Goal: Transaction & Acquisition: Purchase product/service

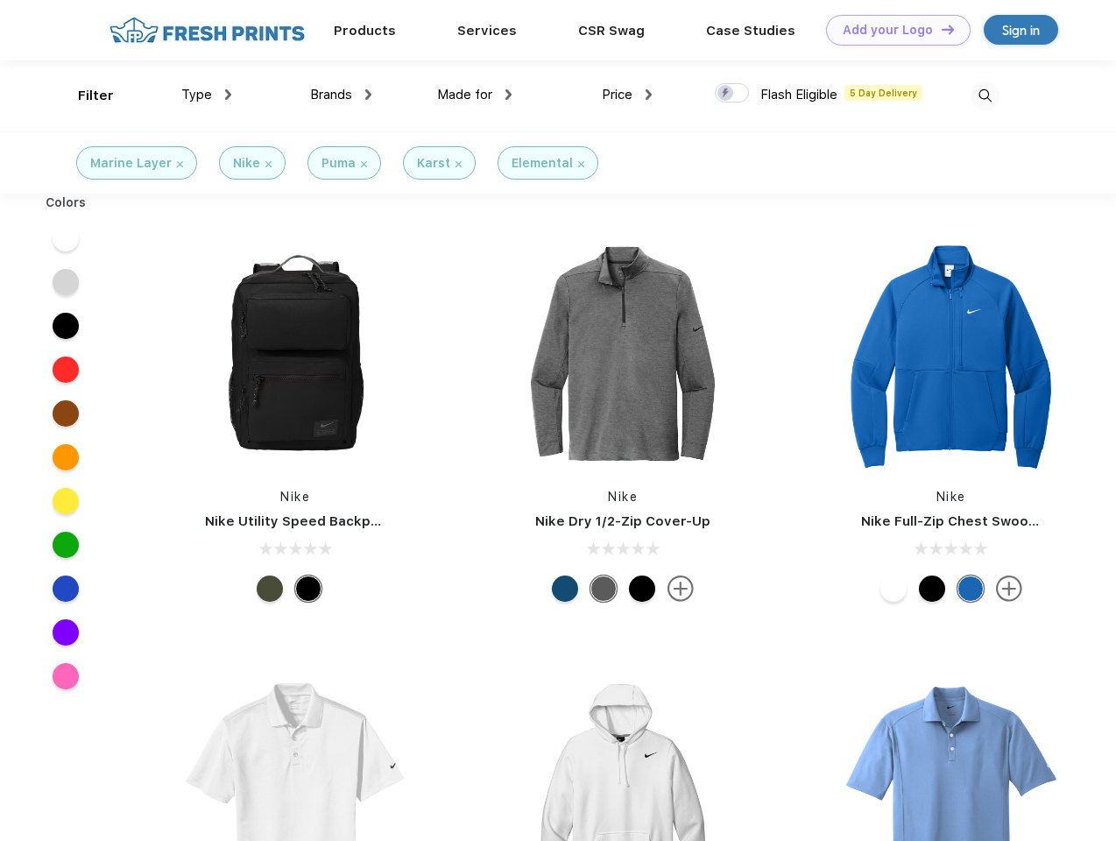
click at [892, 30] on link "Add your Logo Design Tool" at bounding box center [898, 30] width 145 height 31
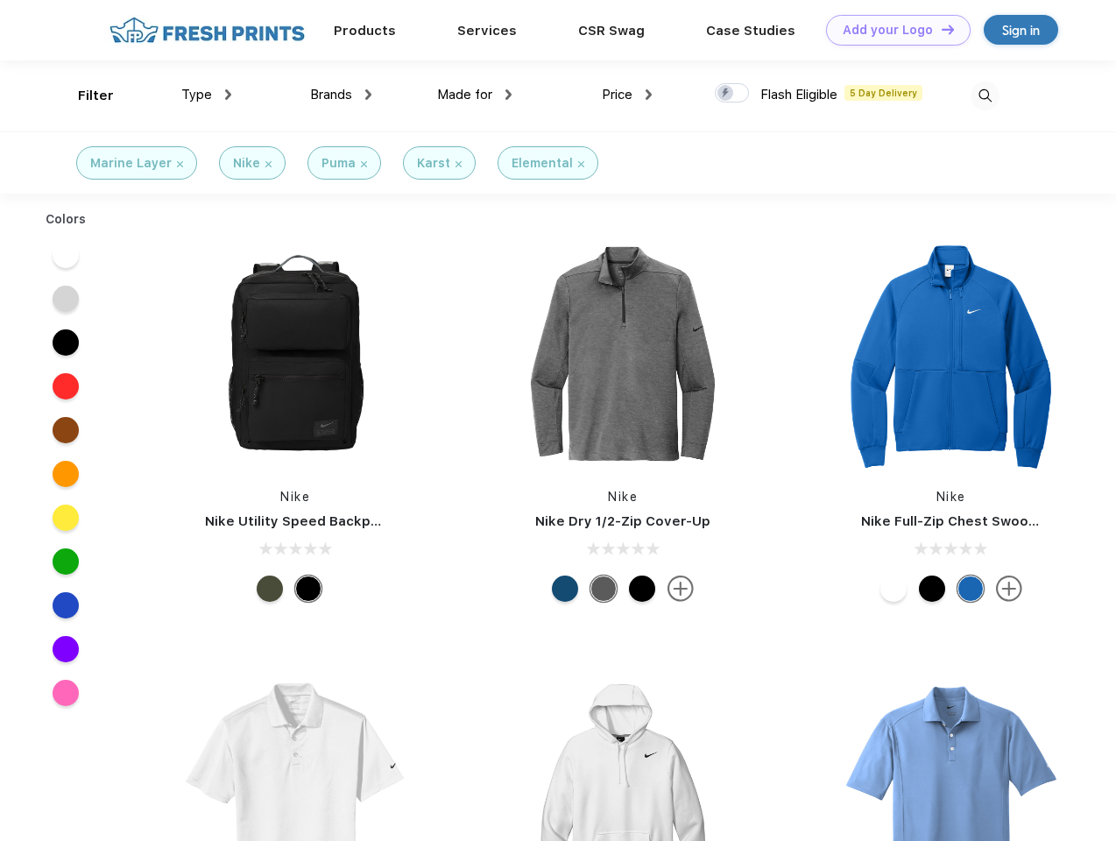
click at [0, 0] on div "Design Tool" at bounding box center [0, 0] width 0 height 0
click at [940, 29] on link "Add your Logo Design Tool" at bounding box center [898, 30] width 145 height 31
click at [84, 96] on div "Filter" at bounding box center [96, 96] width 36 height 20
click at [207, 95] on span "Type" at bounding box center [196, 95] width 31 height 16
click at [341, 95] on span "Brands" at bounding box center [331, 95] width 42 height 16
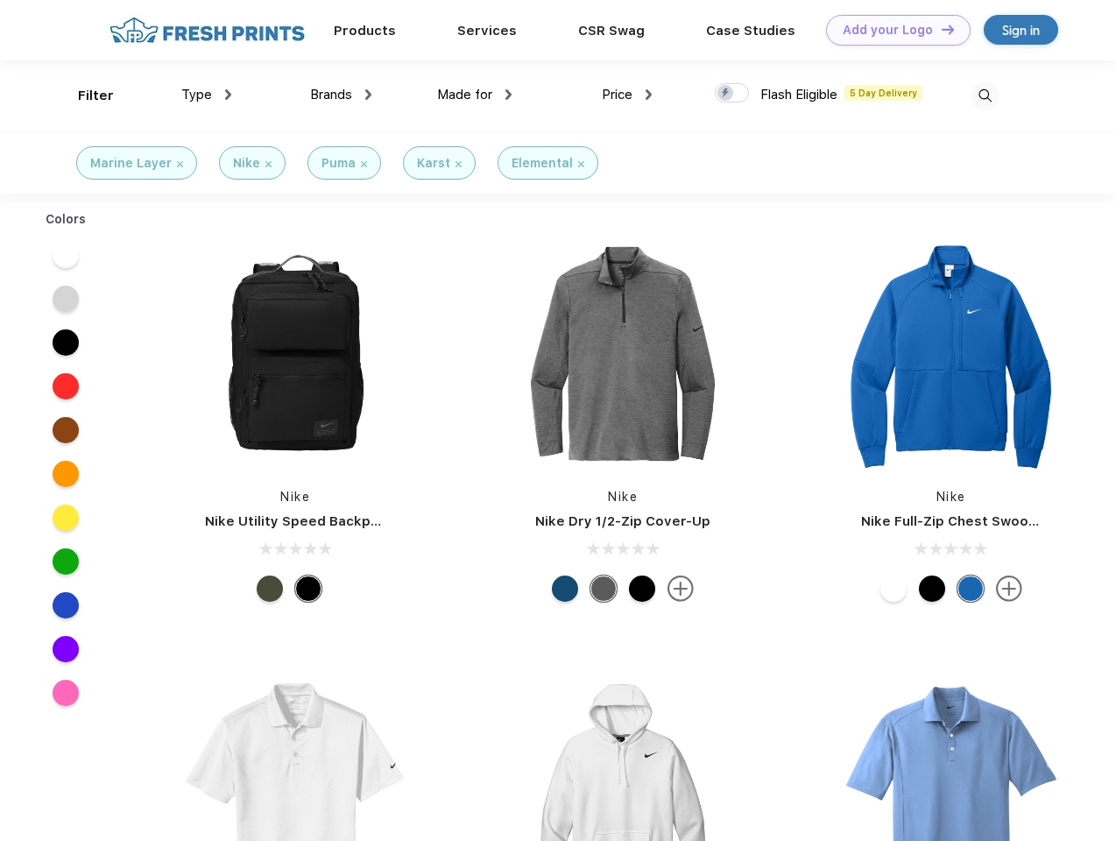
click at [475, 95] on span "Made for" at bounding box center [464, 95] width 55 height 16
click at [627, 95] on span "Price" at bounding box center [617, 95] width 31 height 16
click at [733, 94] on div at bounding box center [732, 92] width 34 height 19
click at [726, 94] on input "checkbox" at bounding box center [720, 87] width 11 height 11
click at [985, 96] on img at bounding box center [985, 95] width 29 height 29
